Goal: Task Accomplishment & Management: Complete application form

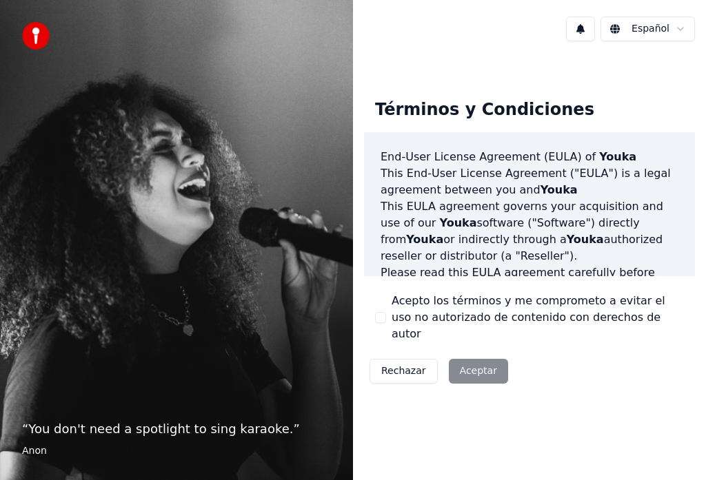
click at [471, 367] on div "Rechazar Aceptar" at bounding box center [439, 372] width 150 height 36
click at [452, 358] on div "Rechazar Aceptar" at bounding box center [439, 372] width 150 height 36
click at [402, 366] on button "Rechazar" at bounding box center [403, 371] width 68 height 25
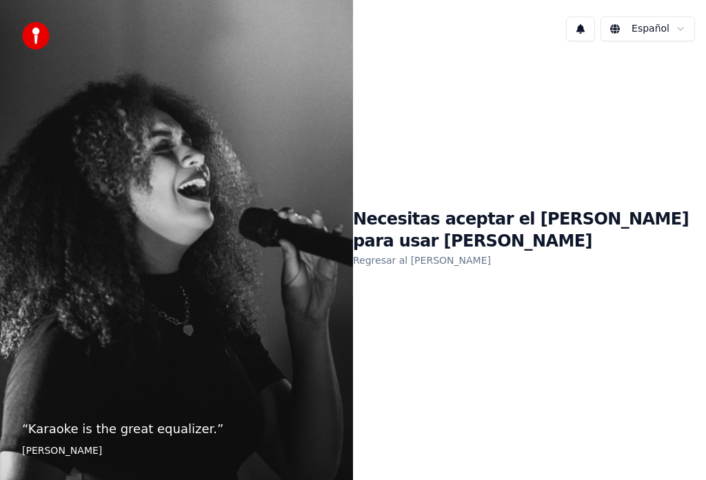
click at [381, 349] on div "Necesitas aceptar el EULA para usar Youka Regresar al EULA" at bounding box center [529, 238] width 353 height 373
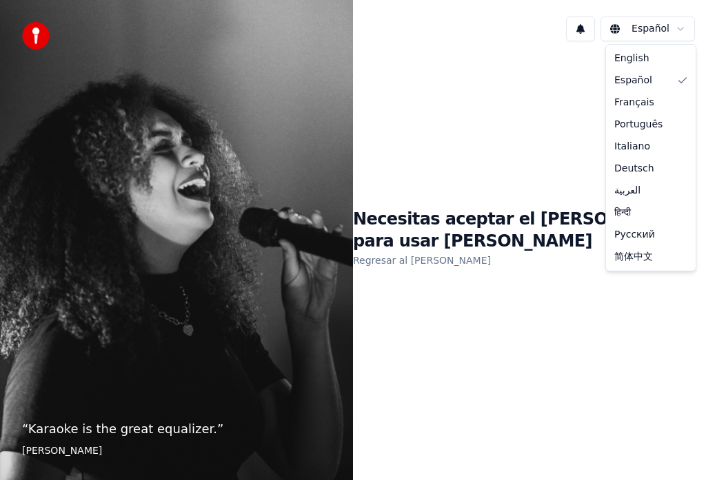
click at [645, 32] on html "“ Karaoke is the great equalizer. ” Aisha Tyler Español Necesitas aceptar el EU…" at bounding box center [353, 240] width 706 height 480
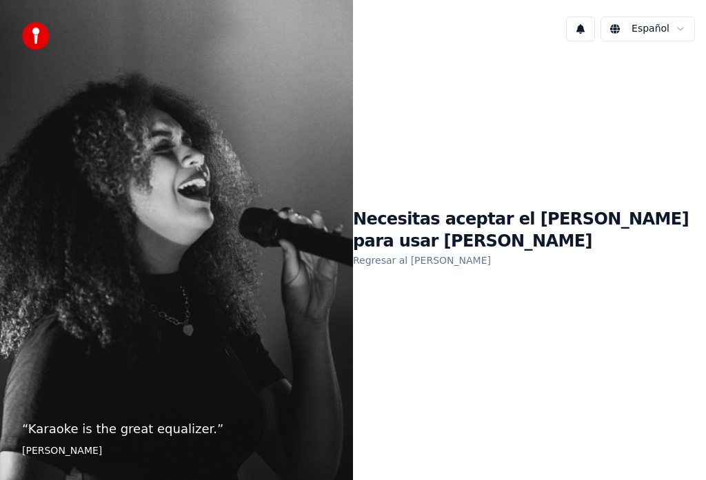
click at [450, 232] on h1 "Necesitas aceptar el EULA para usar Youka" at bounding box center [529, 231] width 353 height 44
click at [105, 423] on p "“ Karaoke is the great equalizer. ”" at bounding box center [176, 429] width 309 height 19
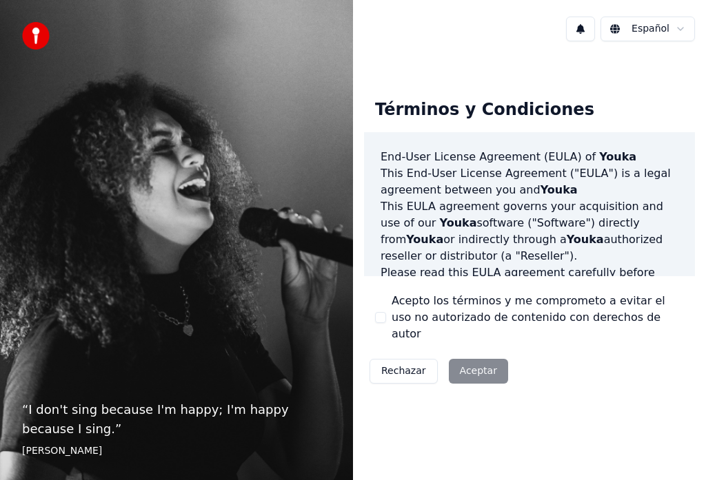
click at [469, 363] on div "Rechazar Aceptar" at bounding box center [439, 372] width 150 height 36
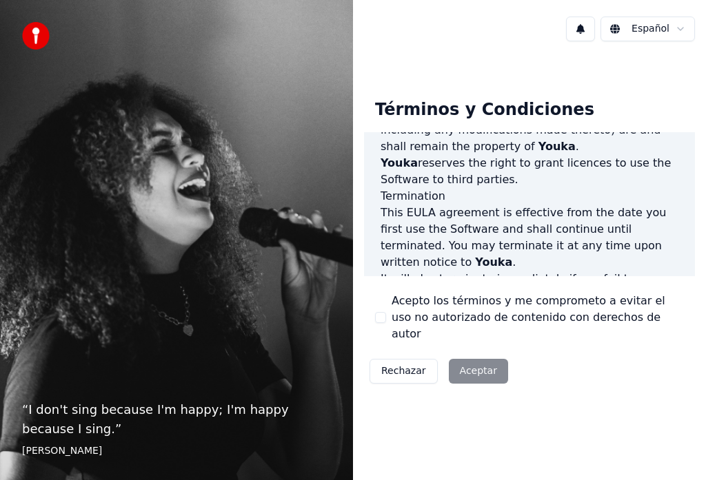
scroll to position [1245, 0]
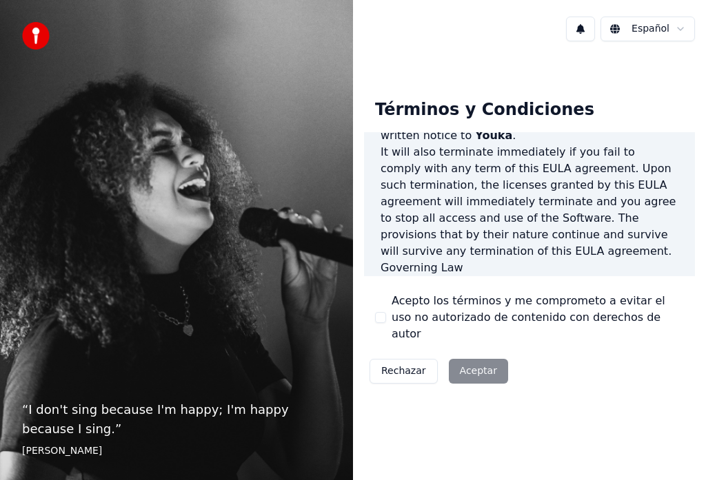
click at [471, 367] on div "Rechazar Aceptar" at bounding box center [439, 372] width 150 height 36
click at [682, 28] on html "“ I don't sing because I'm happy; I'm happy because I sing. ” William James Esp…" at bounding box center [353, 240] width 706 height 480
click at [480, 365] on div "Rechazar Aceptar" at bounding box center [439, 372] width 150 height 36
click at [451, 301] on label "Acepto los términos y me comprometo a evitar el uso no autorizado de contenido …" at bounding box center [537, 318] width 292 height 50
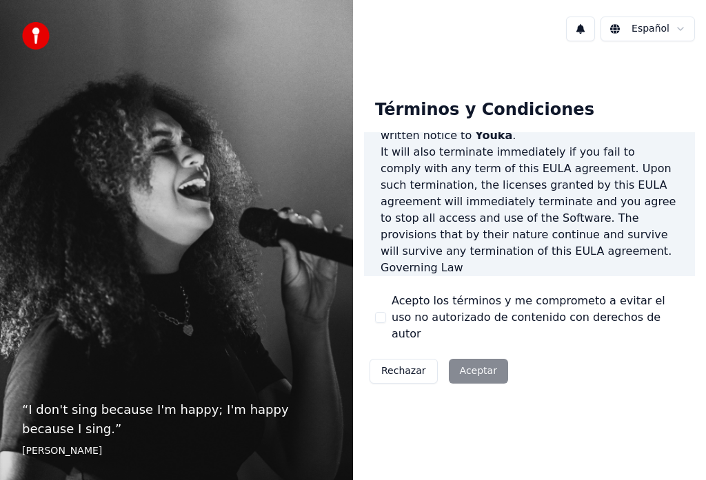
click at [386, 312] on button "Acepto los términos y me comprometo a evitar el uso no autorizado de contenido …" at bounding box center [380, 317] width 11 height 11
click at [463, 314] on label "Acepto los términos y me comprometo a evitar el uso no autorizado de contenido …" at bounding box center [537, 318] width 292 height 50
click at [386, 314] on button "Acepto los términos y me comprometo a evitar el uso no autorizado de contenido …" at bounding box center [380, 317] width 11 height 11
click at [463, 314] on label "Acepto los términos y me comprometo a evitar el uso no autorizado de contenido …" at bounding box center [537, 318] width 292 height 50
click at [386, 314] on button "Acepto los términos y me comprometo a evitar el uso no autorizado de contenido …" at bounding box center [380, 317] width 11 height 11
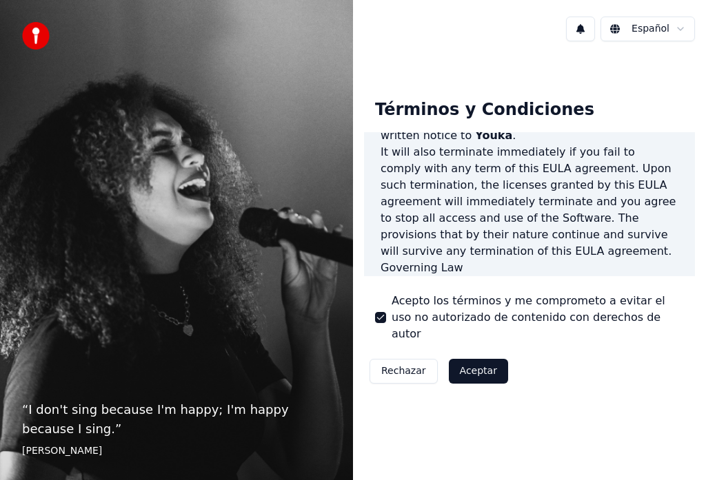
click at [472, 365] on button "Aceptar" at bounding box center [478, 371] width 59 height 25
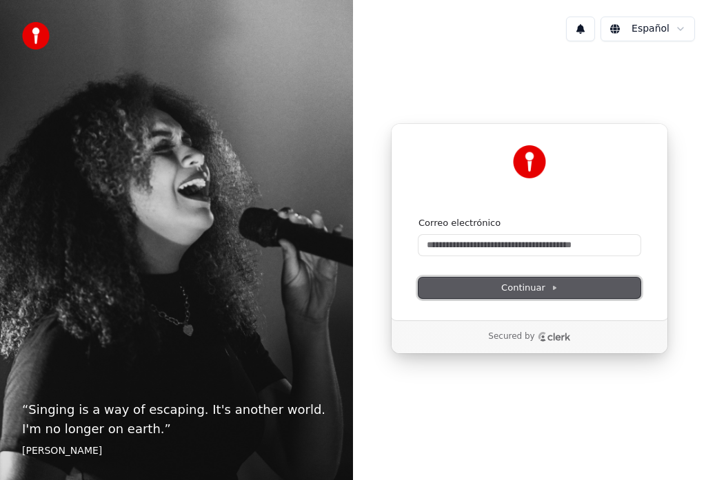
click at [522, 290] on span "Continuar" at bounding box center [529, 288] width 57 height 12
click at [537, 276] on form "Correo electrónico Continuar" at bounding box center [529, 257] width 222 height 81
click at [530, 287] on span "Continuar" at bounding box center [529, 288] width 57 height 12
click at [526, 331] on p "Secured by" at bounding box center [511, 336] width 46 height 11
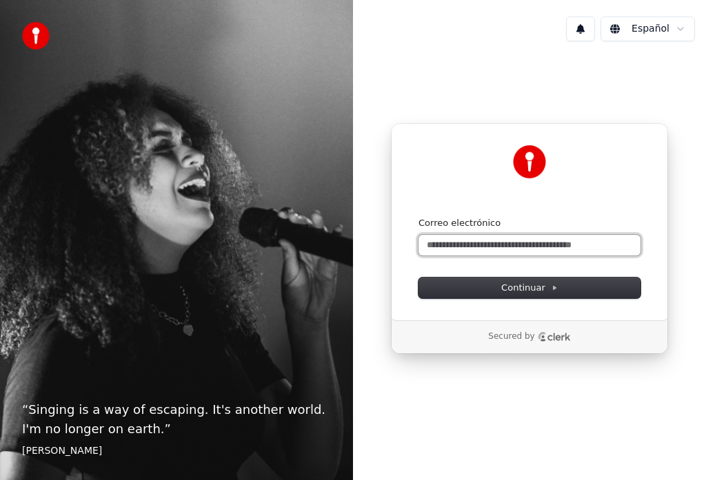
click at [438, 252] on input "Correo electrónico" at bounding box center [529, 245] width 222 height 21
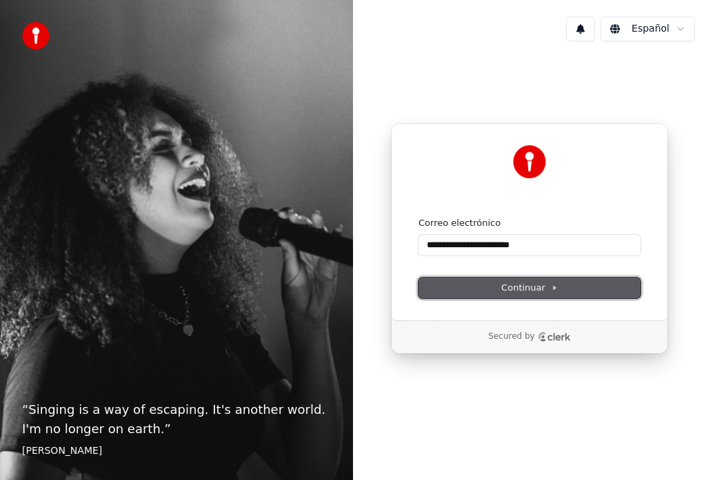
click at [530, 294] on span "Continuar" at bounding box center [529, 288] width 57 height 12
click at [533, 289] on span "Continuar" at bounding box center [529, 288] width 57 height 12
click at [524, 287] on span "Continuar" at bounding box center [529, 288] width 57 height 12
click at [532, 287] on span "Continuar" at bounding box center [529, 288] width 57 height 12
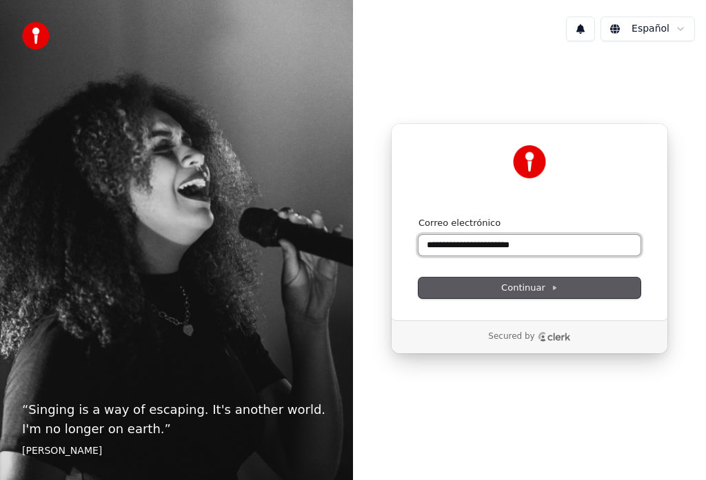
click at [544, 245] on input "**********" at bounding box center [529, 245] width 222 height 21
type input "*"
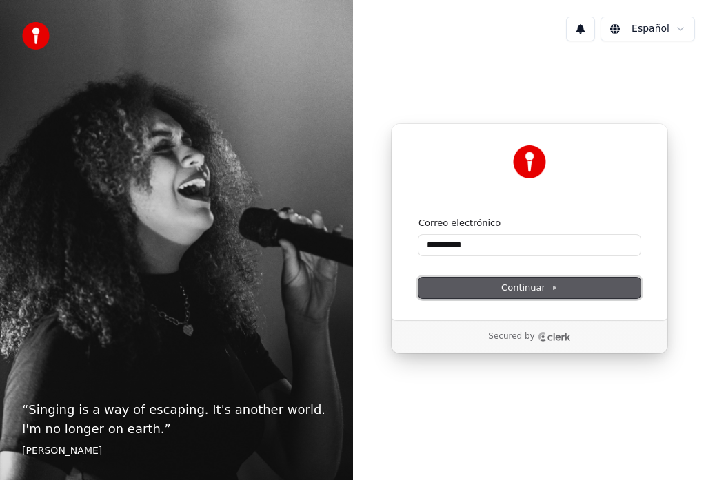
click at [518, 291] on span "Continuar" at bounding box center [529, 288] width 57 height 12
click at [520, 281] on button "Continuar" at bounding box center [529, 288] width 222 height 21
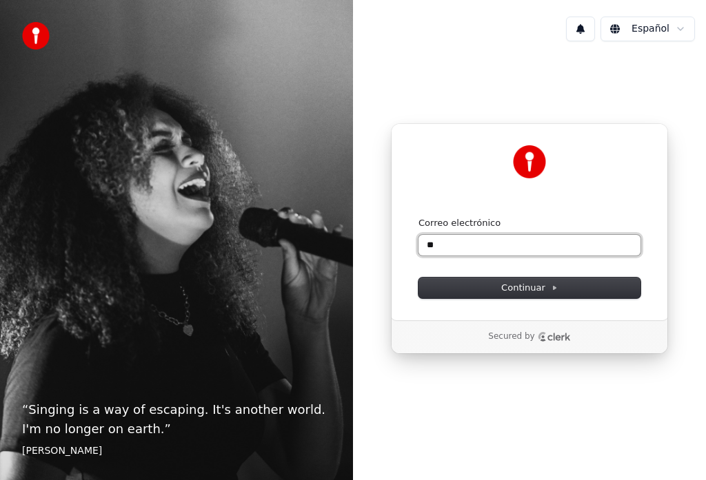
type input "*"
click at [460, 350] on div "Secured by" at bounding box center [529, 336] width 276 height 33
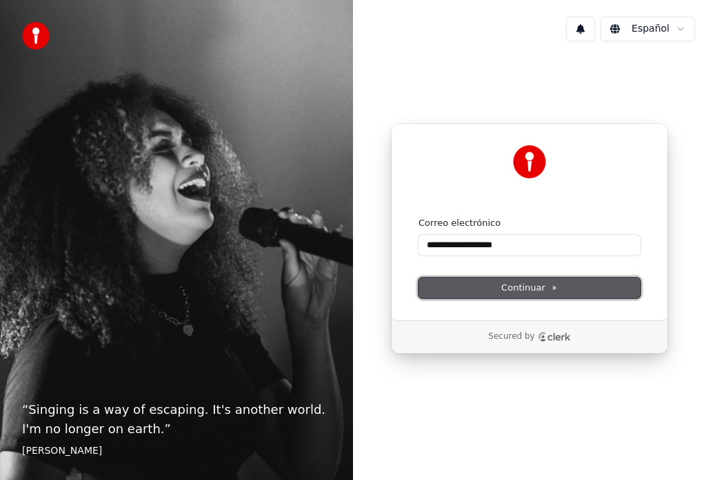
click at [522, 281] on button "Continuar" at bounding box center [529, 288] width 222 height 21
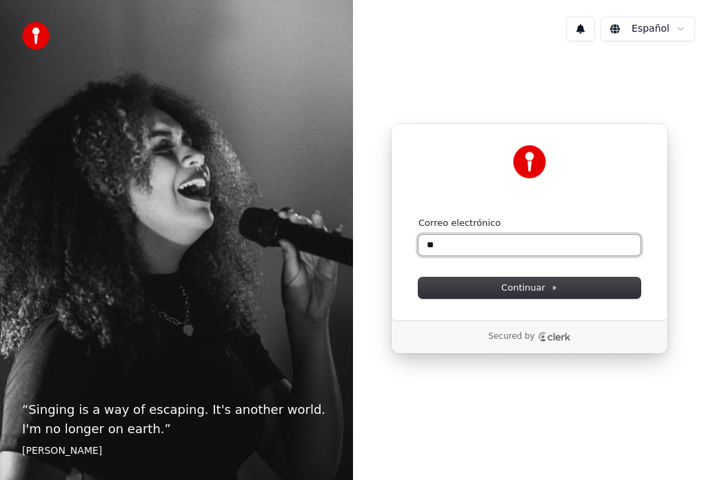
type input "*"
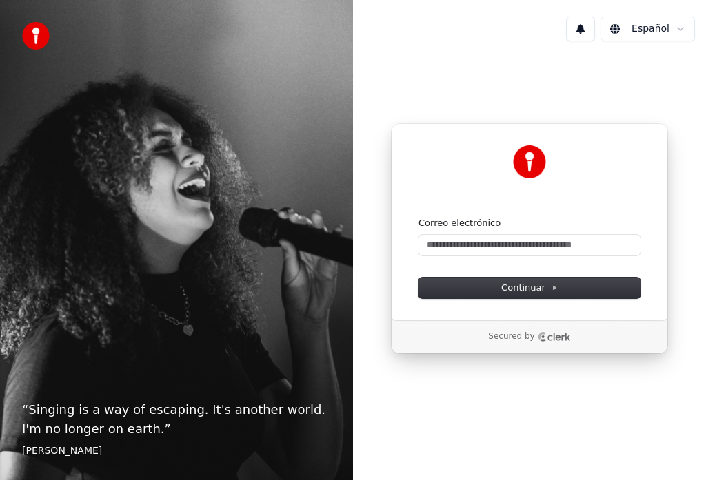
click at [522, 336] on p "Secured by" at bounding box center [511, 336] width 46 height 11
click at [520, 339] on p "Secured by" at bounding box center [511, 336] width 46 height 11
click at [551, 288] on icon at bounding box center [554, 288] width 7 height 7
